Goal: Task Accomplishment & Management: Use online tool/utility

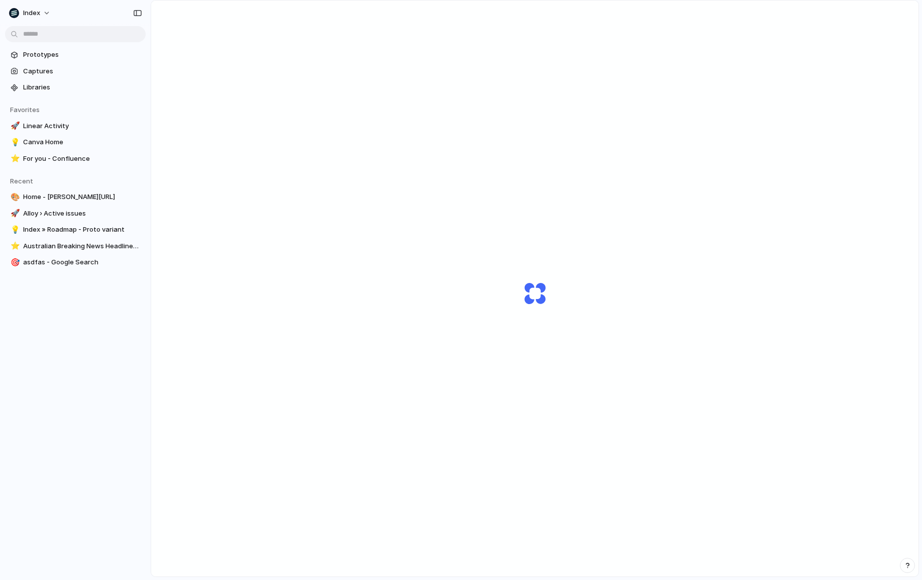
scroll to position [29, 0]
click at [574, 147] on div "Capturing" at bounding box center [535, 274] width 768 height 604
